Goal: Task Accomplishment & Management: Manage account settings

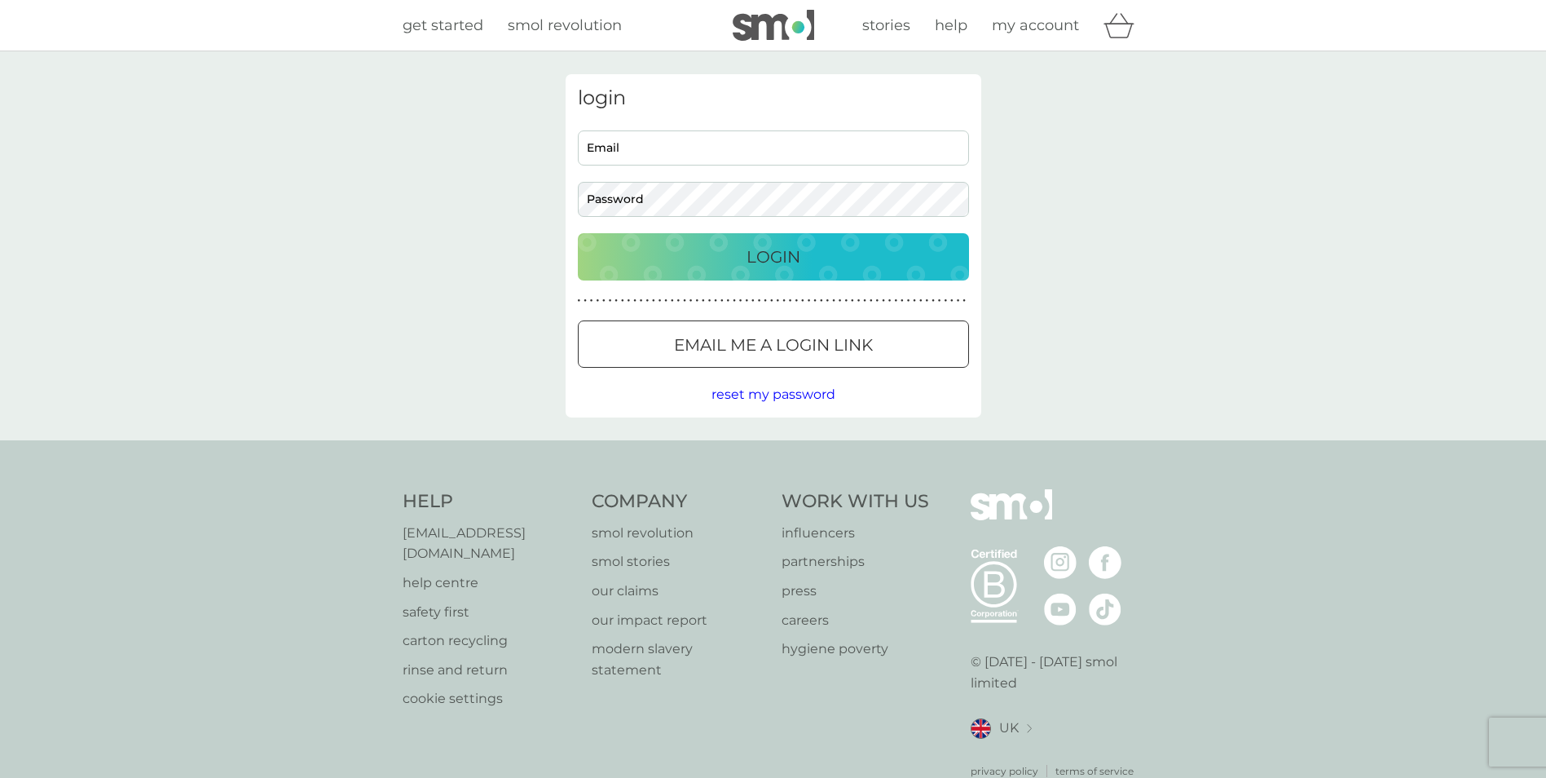
type input "[EMAIL_ADDRESS][DOMAIN_NAME]"
click at [760, 259] on p "Login" at bounding box center [774, 257] width 54 height 26
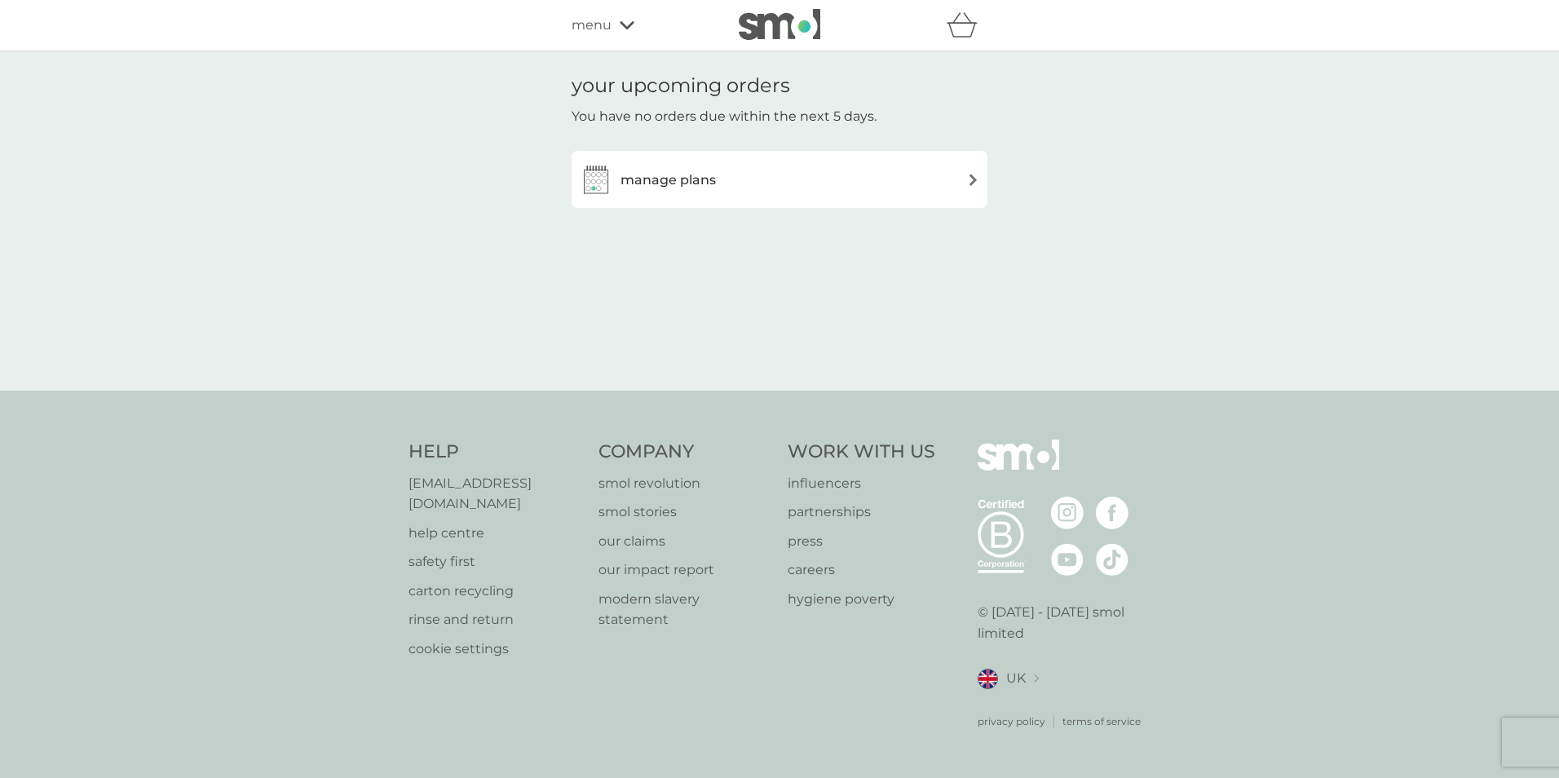
click at [707, 184] on h3 "manage plans" at bounding box center [667, 180] width 95 height 21
